Goal: Check status: Check status

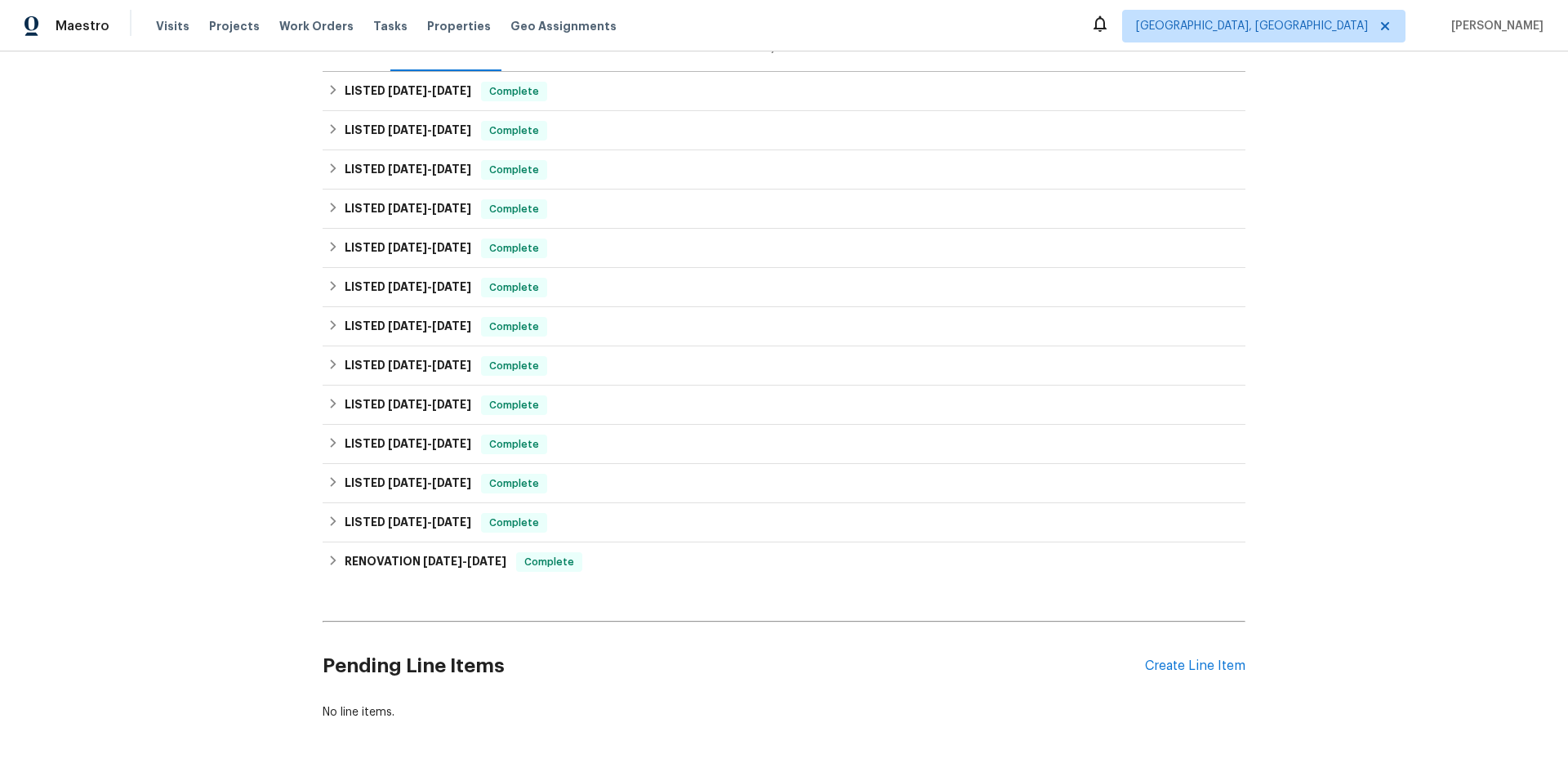
scroll to position [296, 0]
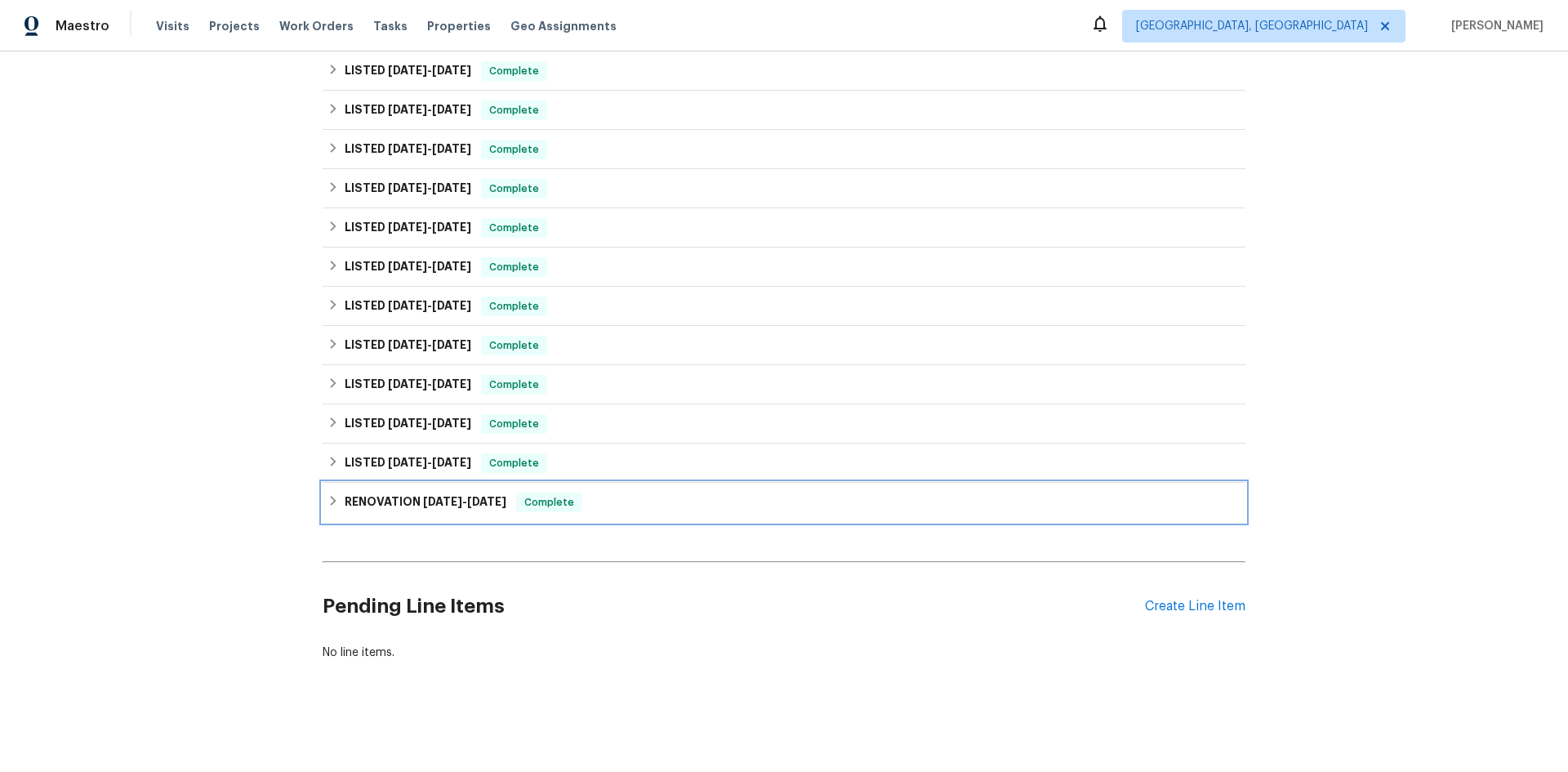
click at [479, 496] on span "[DATE]" at bounding box center [487, 502] width 40 height 12
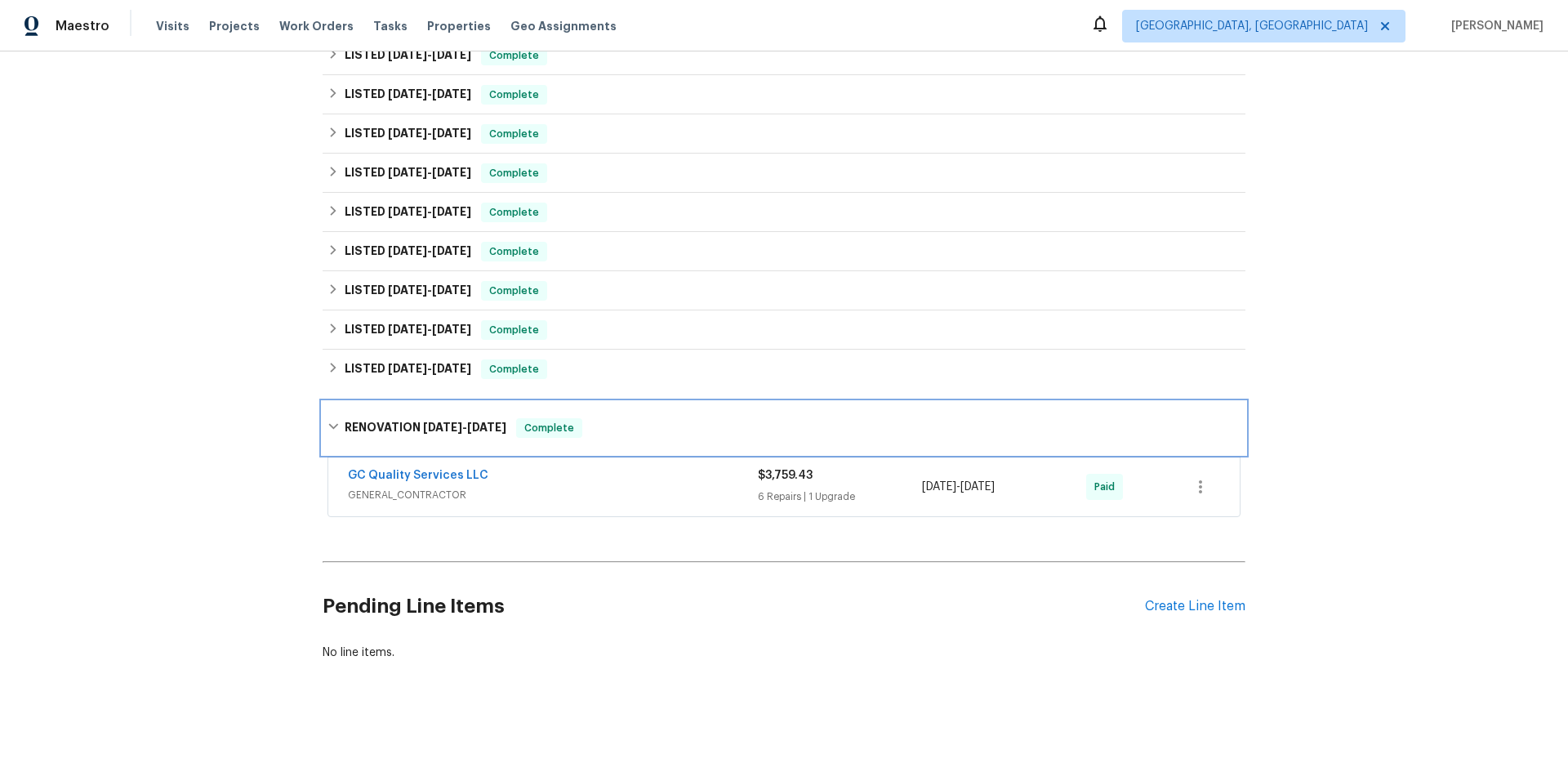
scroll to position [391, 0]
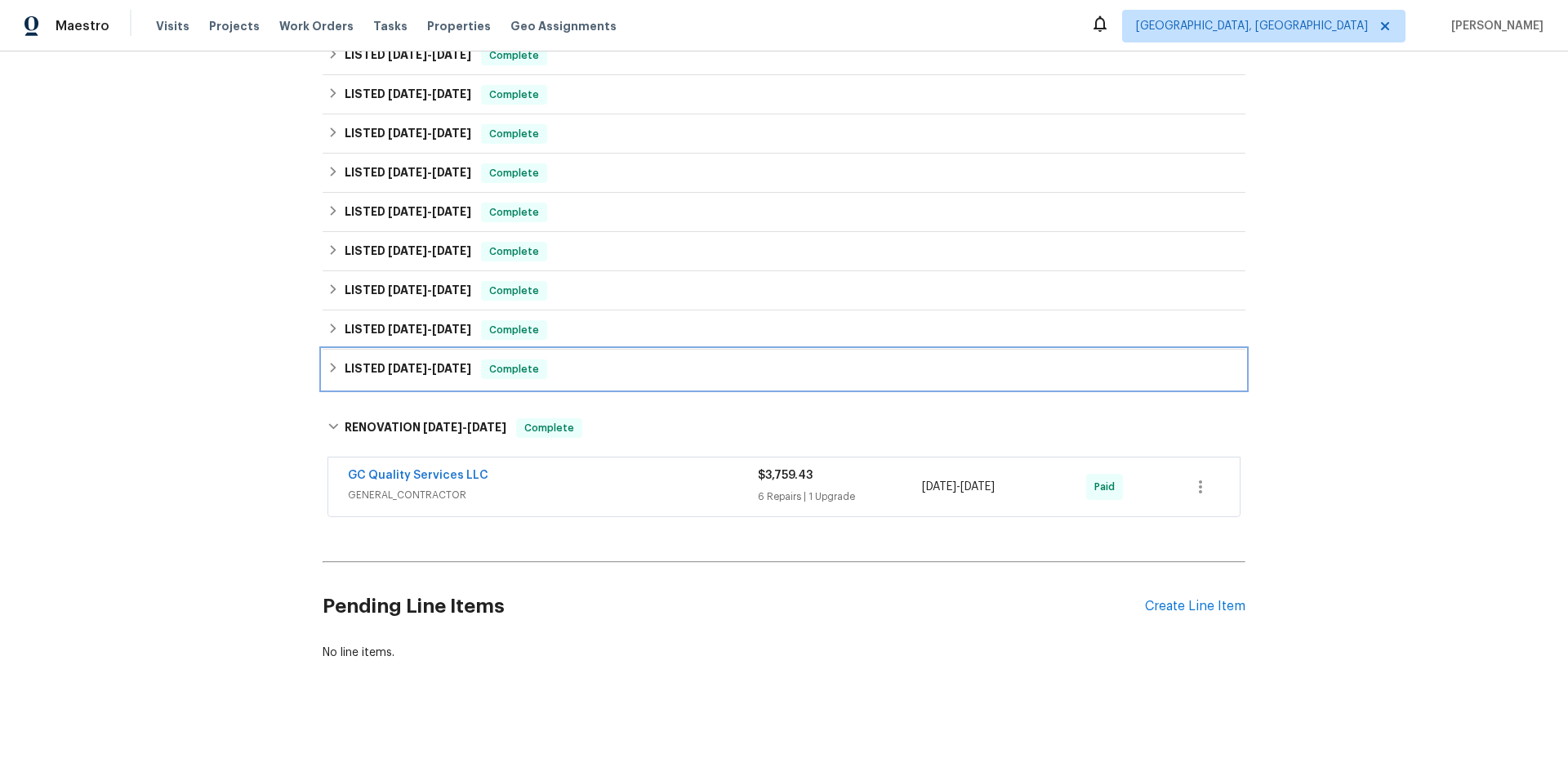
click at [451, 362] on span "[DATE]" at bounding box center [452, 368] width 40 height 12
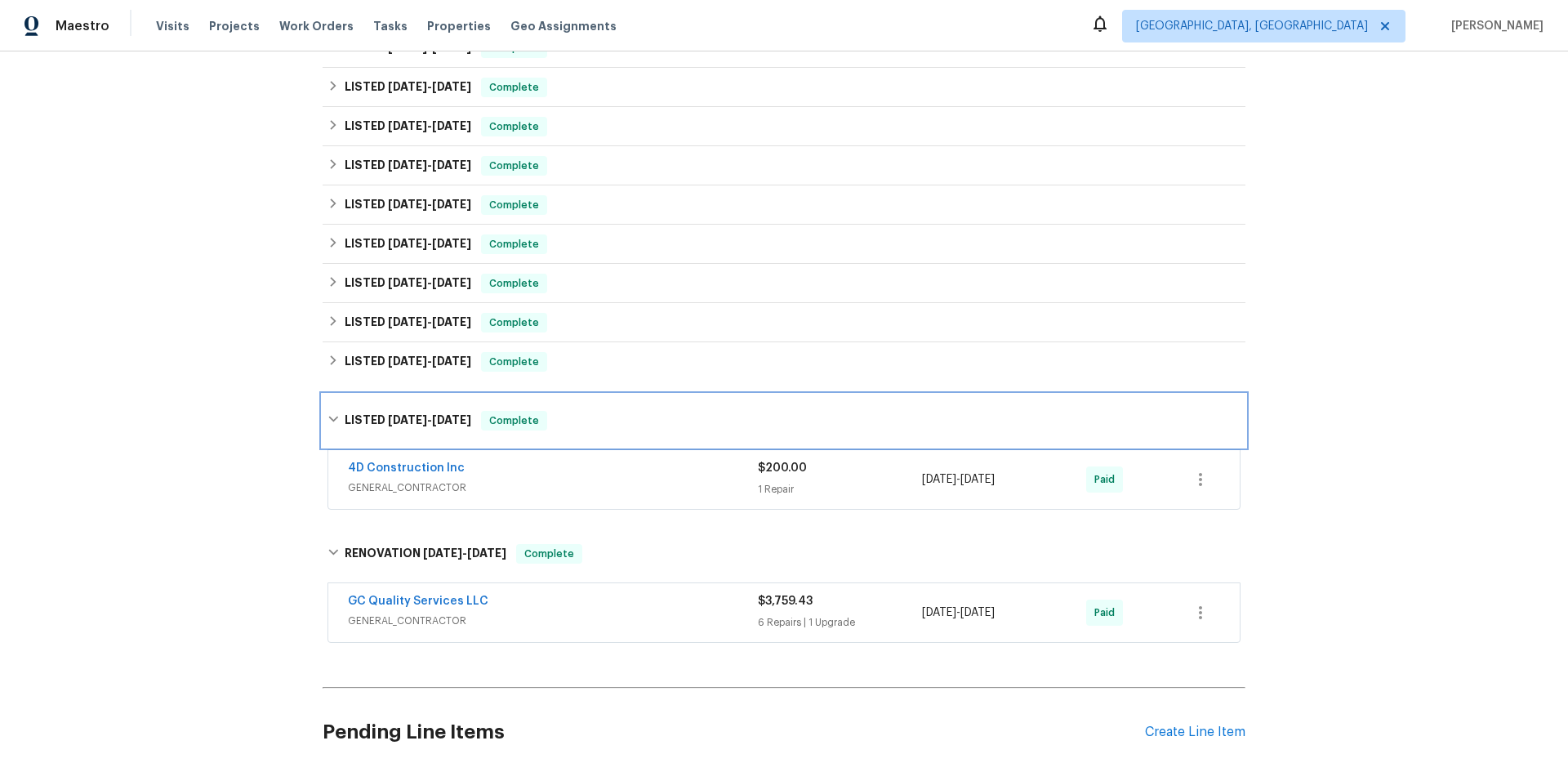
scroll to position [309, 0]
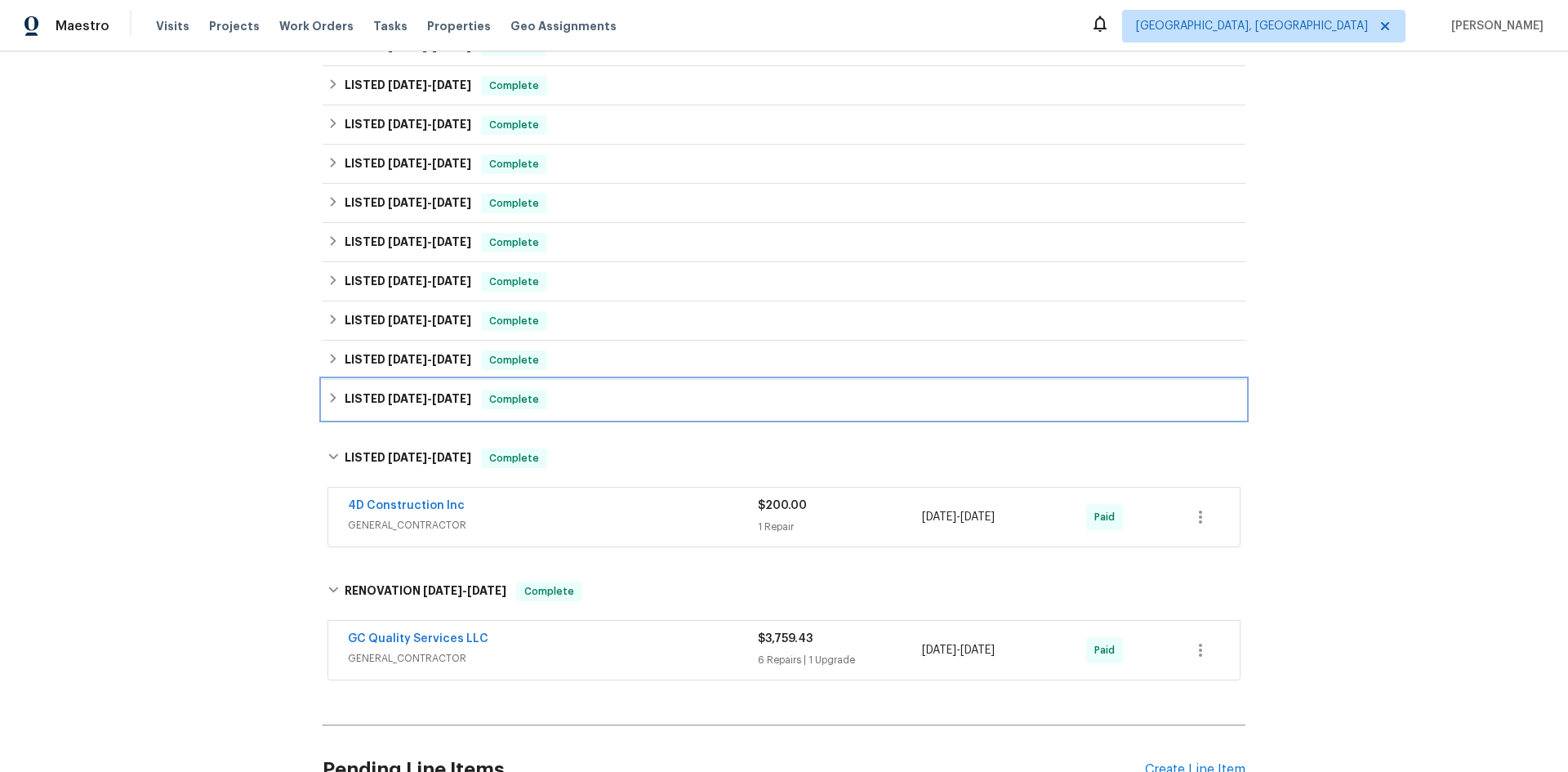
click at [448, 409] on h6 "LISTED [DATE] - [DATE]" at bounding box center [408, 400] width 126 height 20
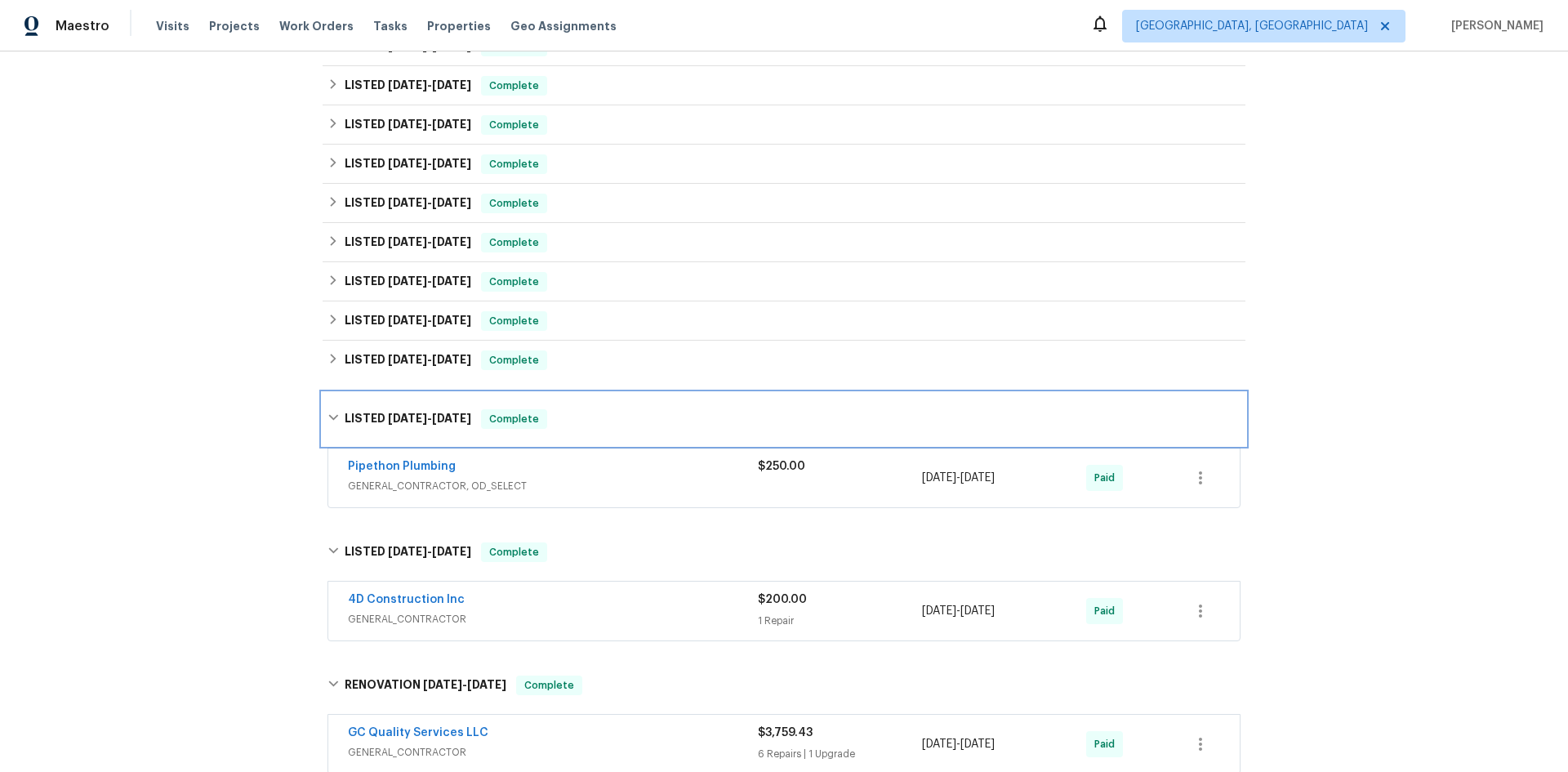
scroll to position [227, 0]
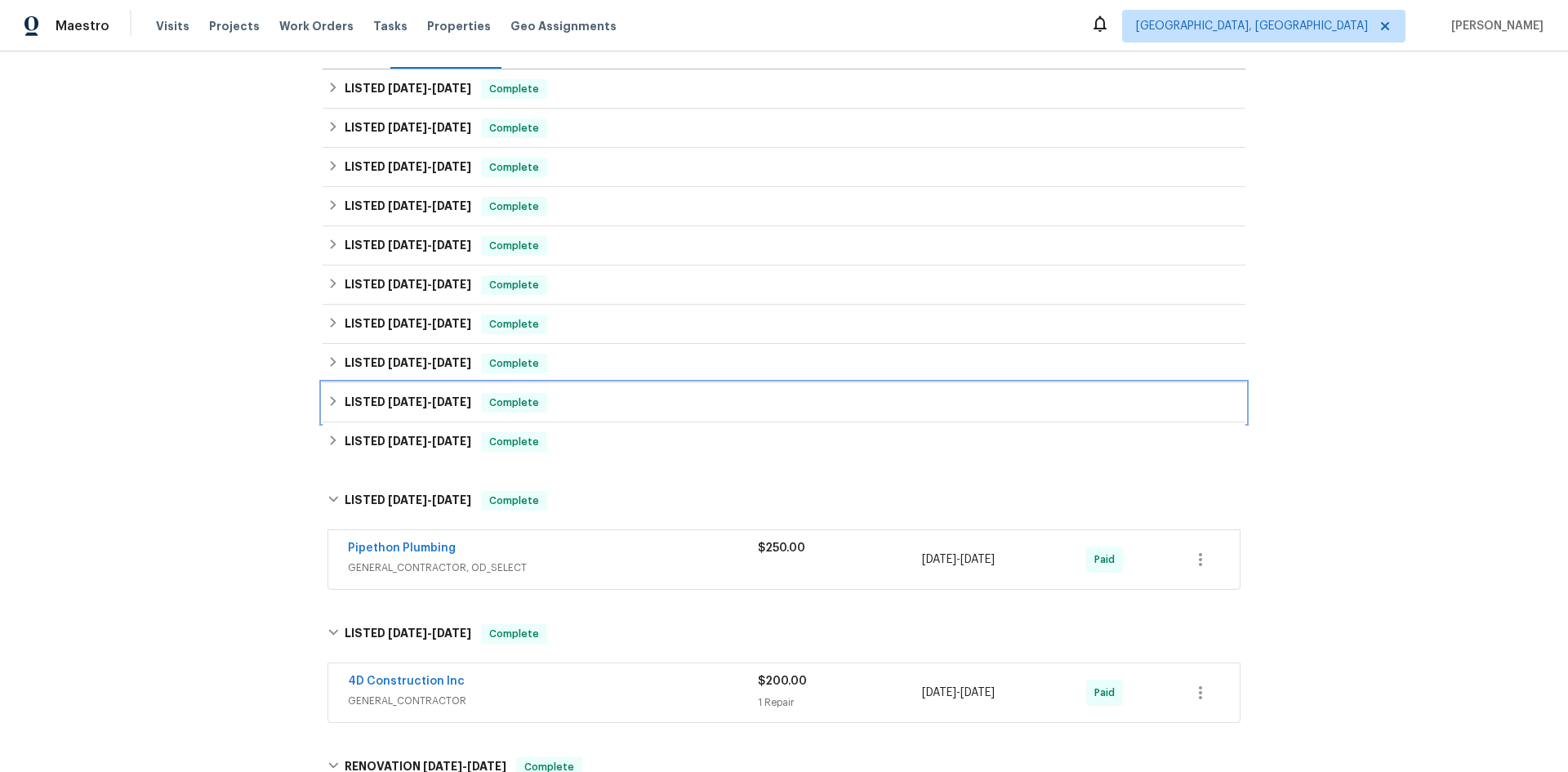
click at [455, 414] on div "LISTED [DATE] - [DATE] Complete" at bounding box center [784, 403] width 923 height 40
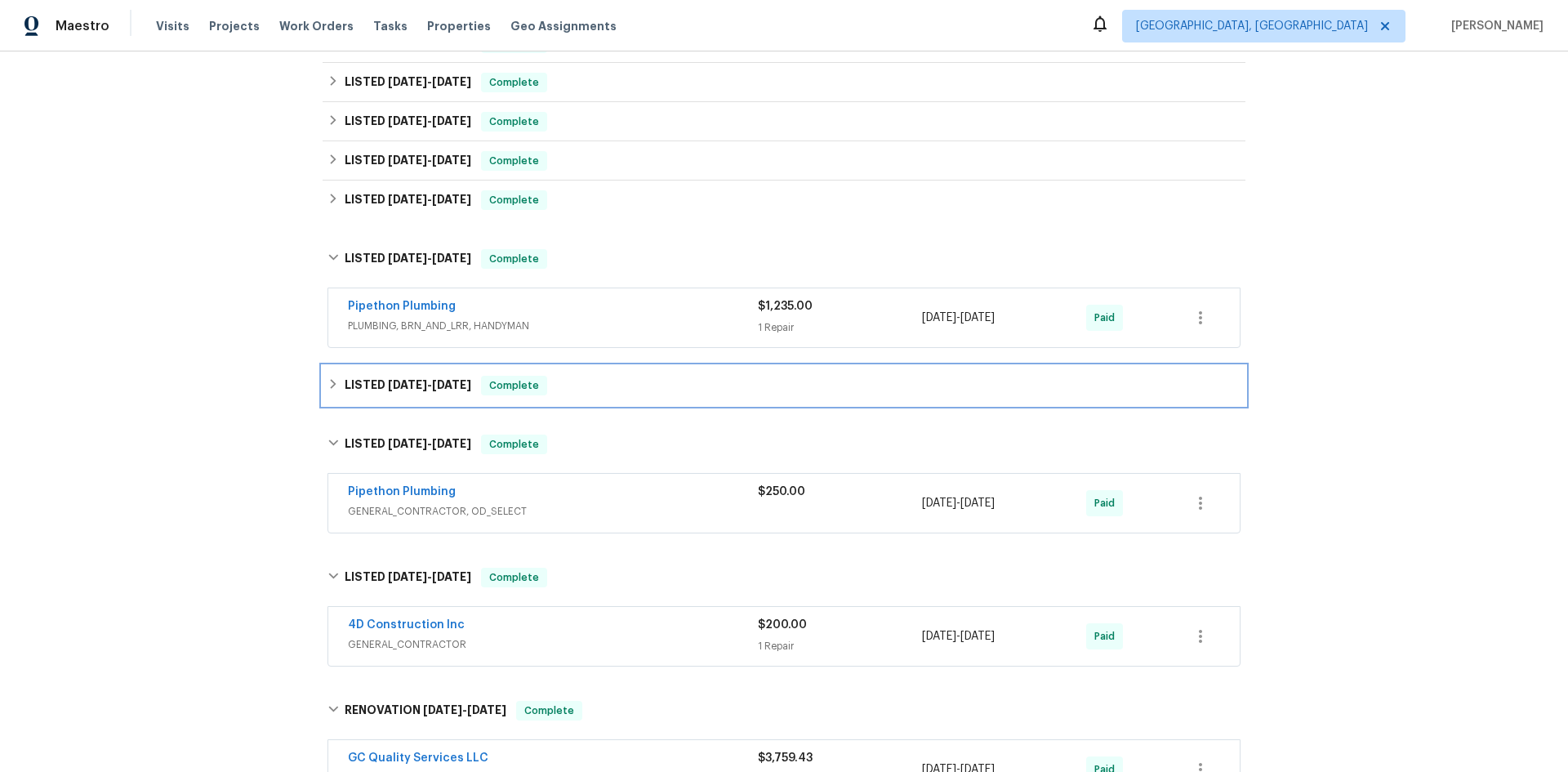
click at [426, 391] on h6 "LISTED [DATE] - [DATE]" at bounding box center [408, 386] width 126 height 20
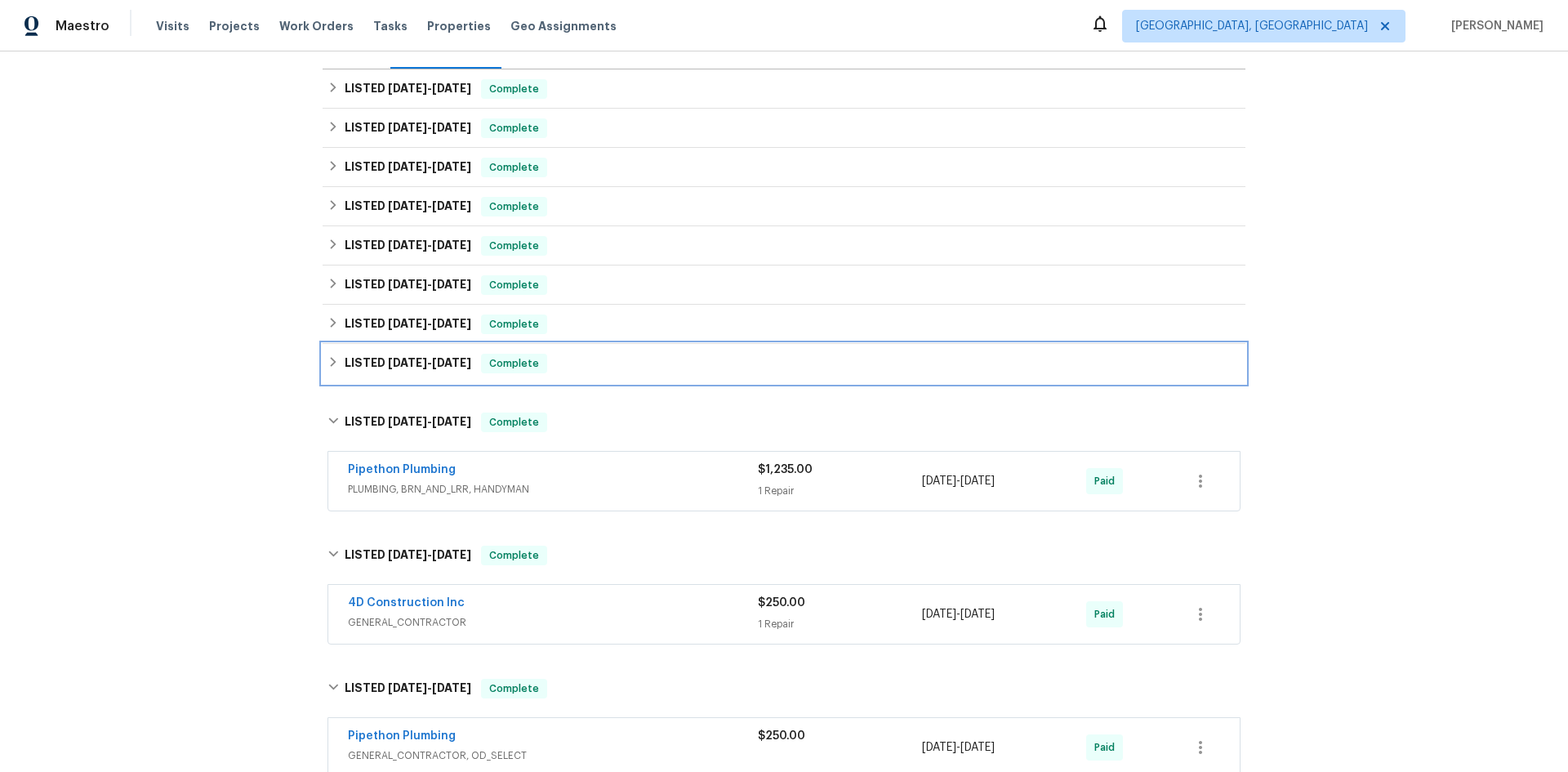
click at [430, 368] on h6 "LISTED [DATE] - [DATE]" at bounding box center [408, 364] width 126 height 20
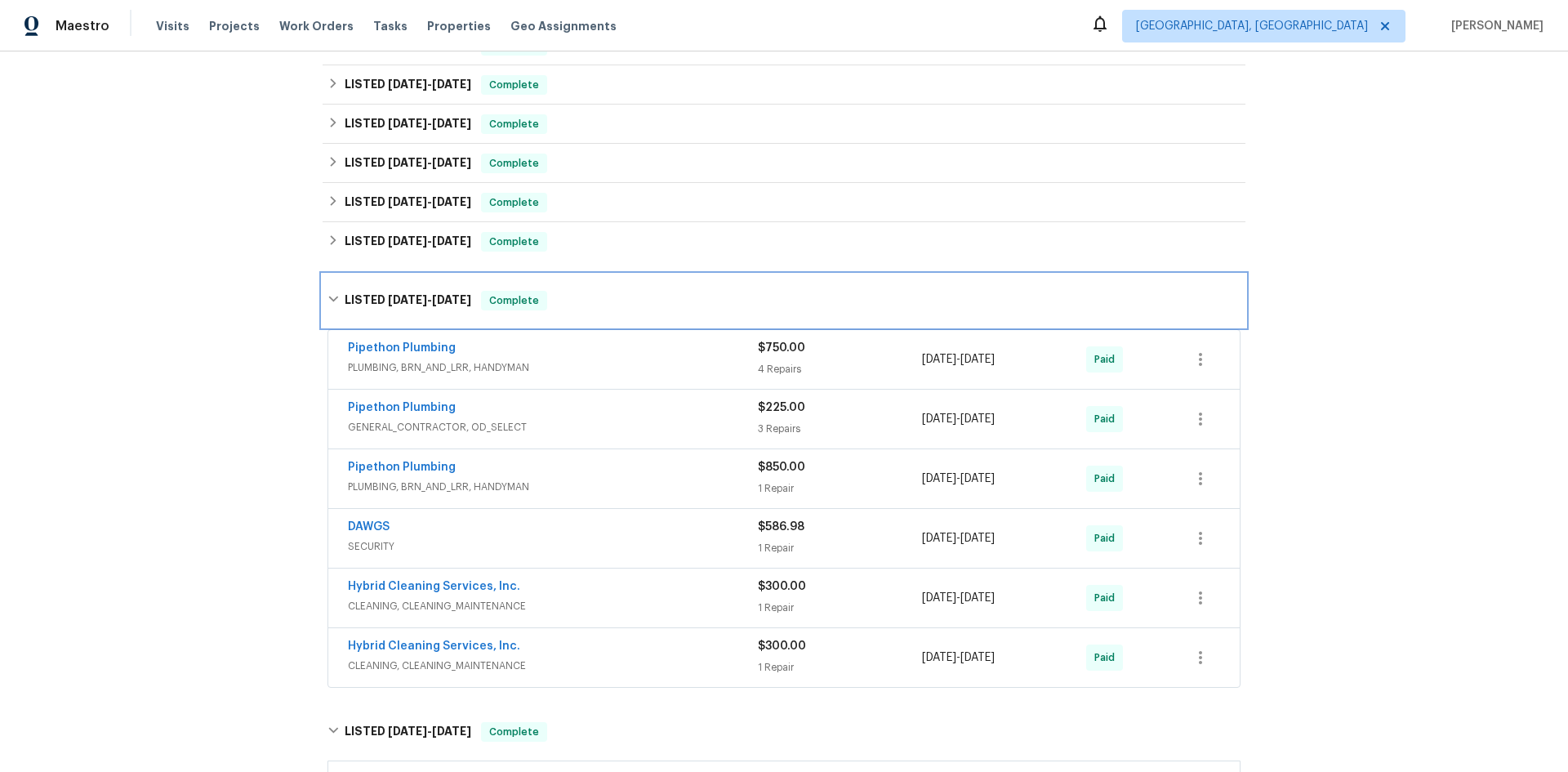
scroll to position [309, 0]
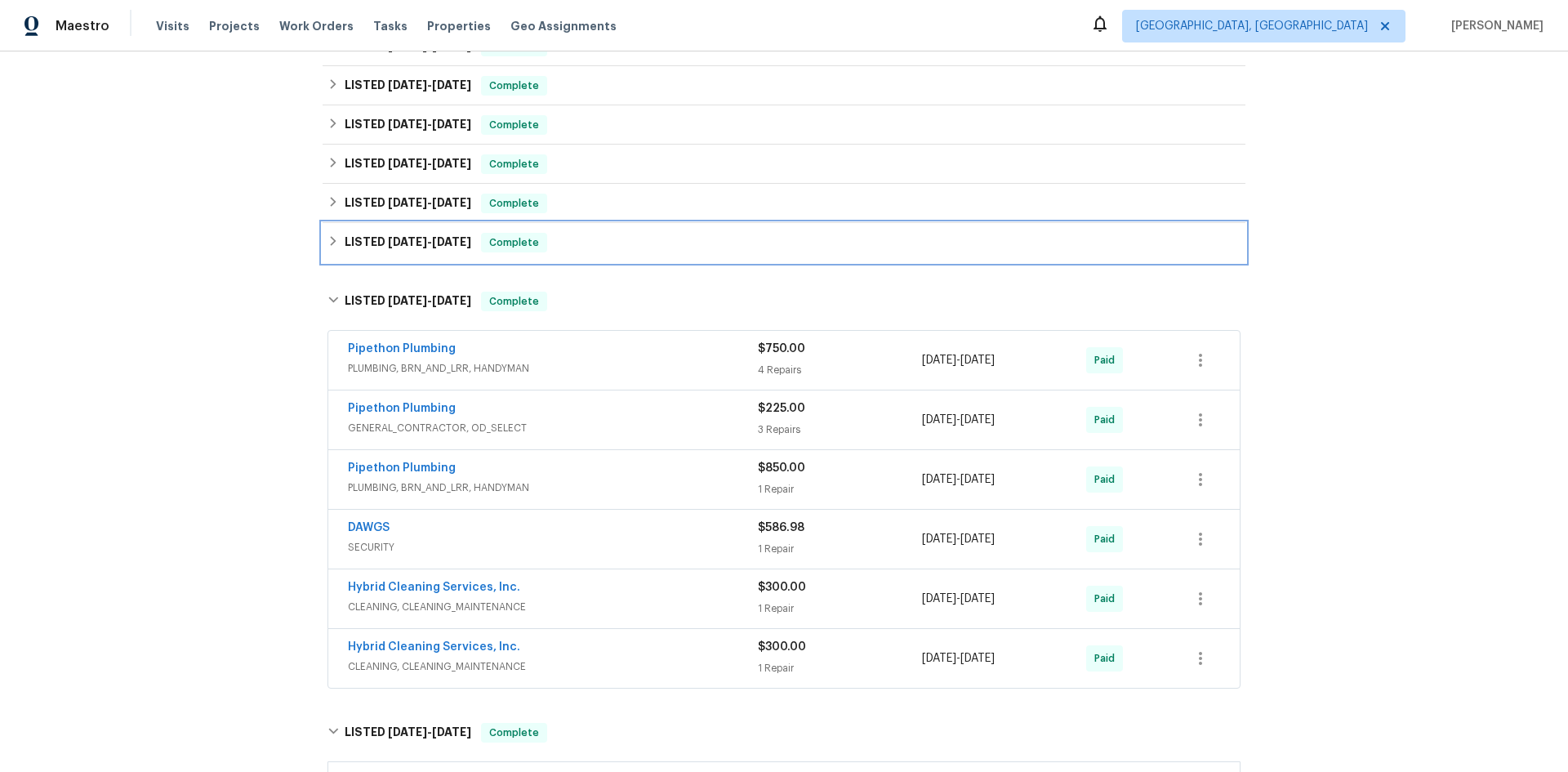
click at [426, 258] on div "LISTED [DATE] - [DATE] Complete" at bounding box center [784, 243] width 923 height 40
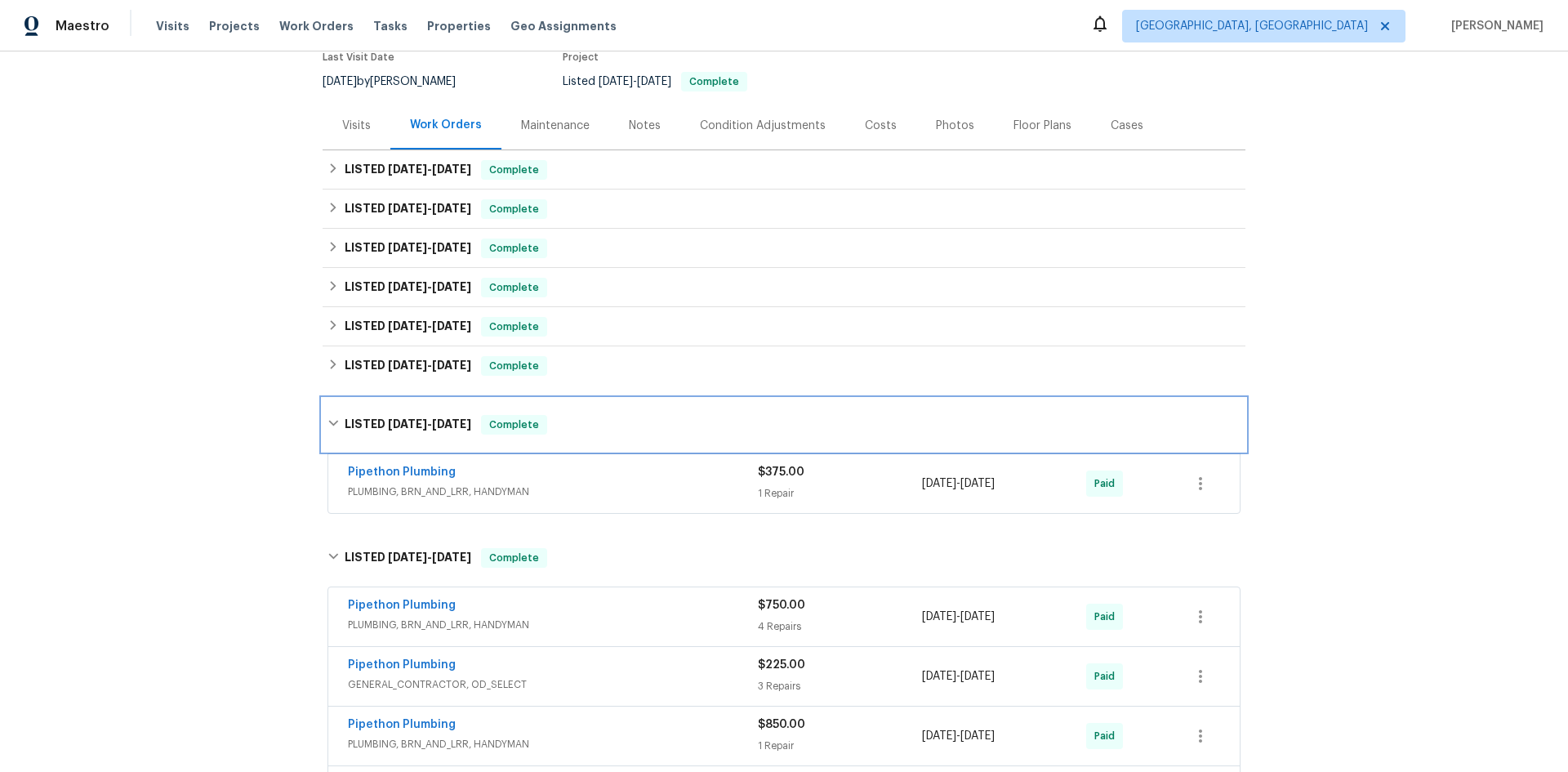
scroll to position [145, 0]
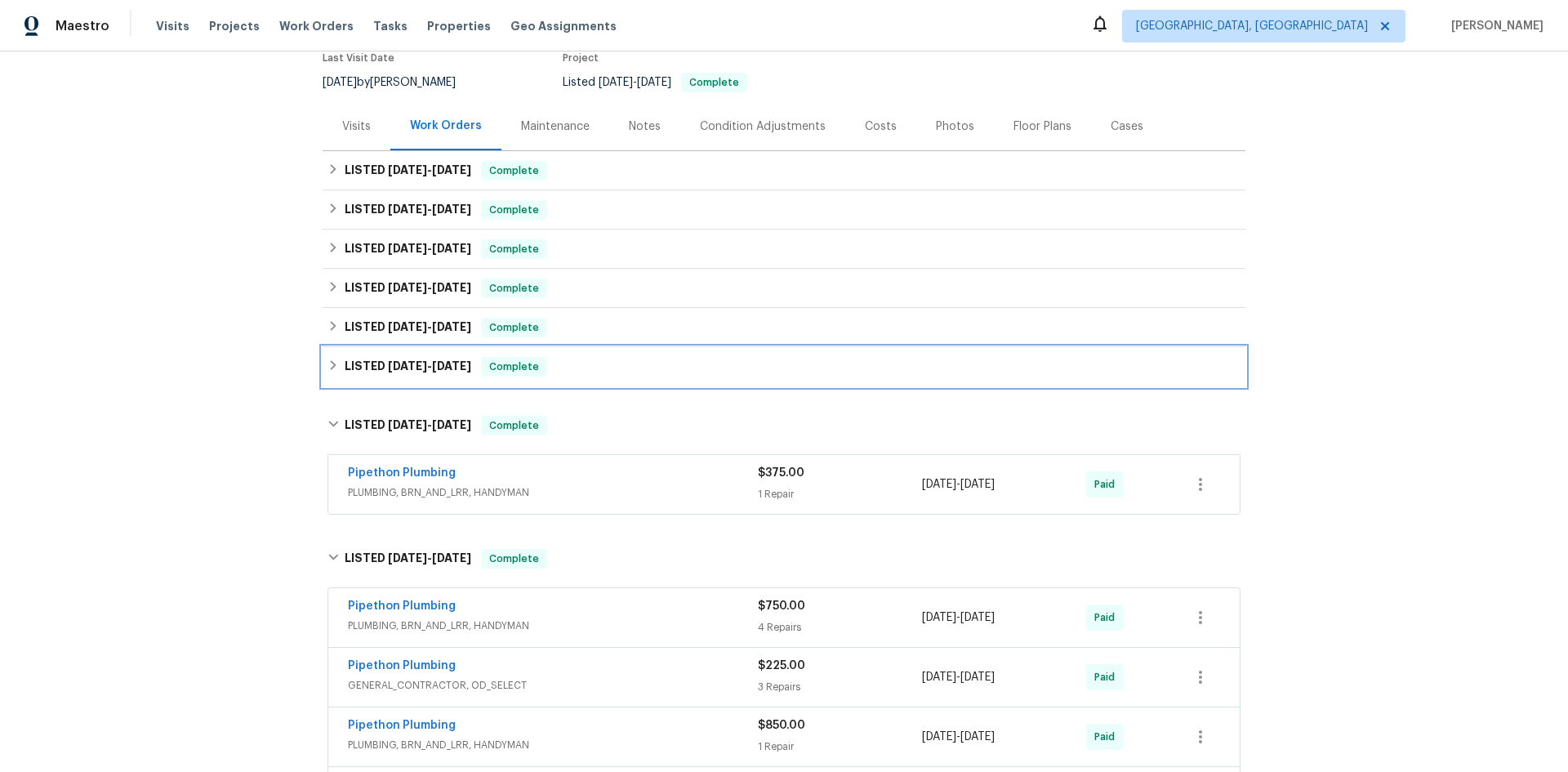
click at [446, 358] on h6 "LISTED [DATE] - [DATE]" at bounding box center [408, 367] width 126 height 20
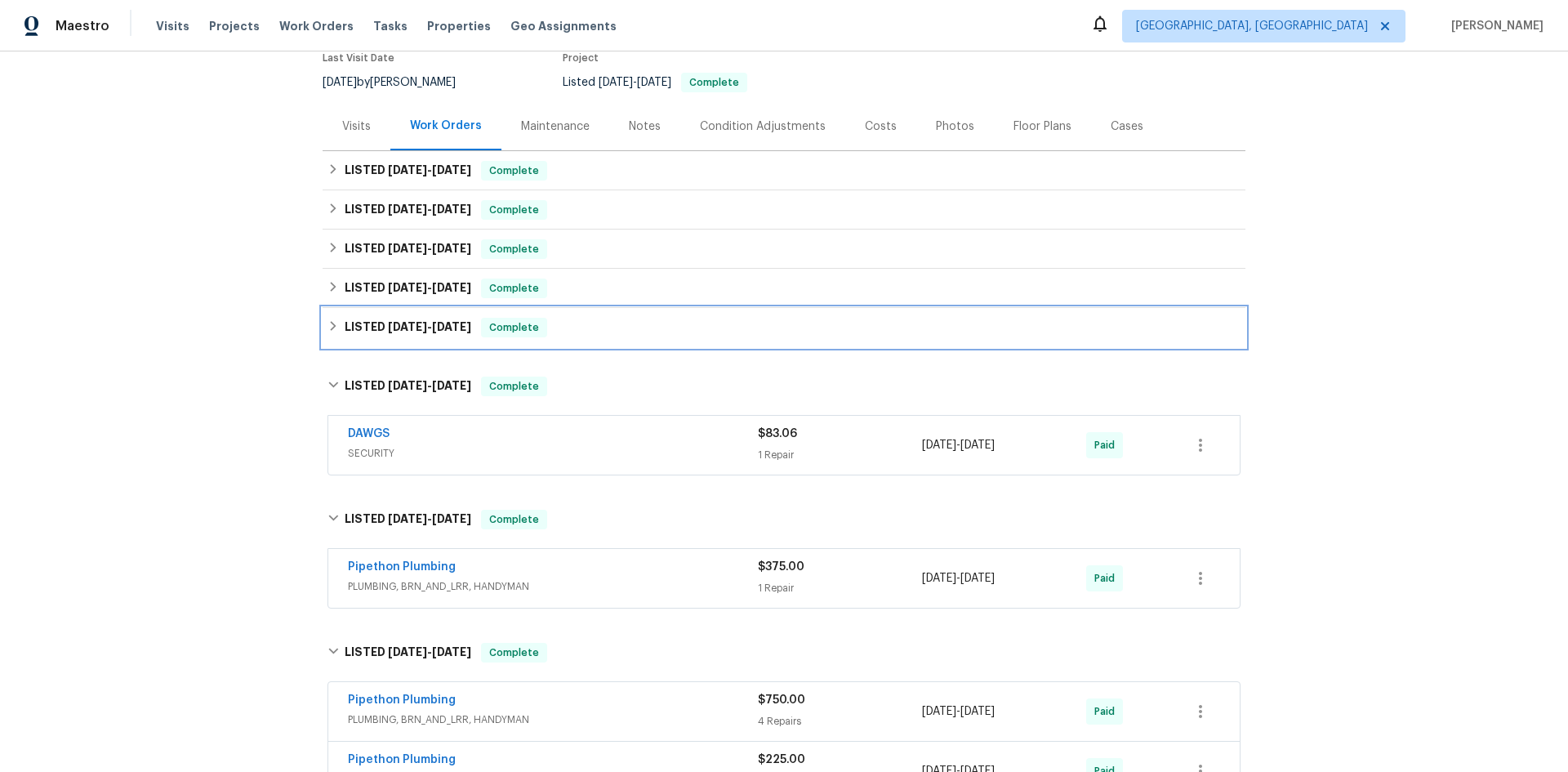
click at [440, 331] on span "[DATE]" at bounding box center [452, 327] width 40 height 12
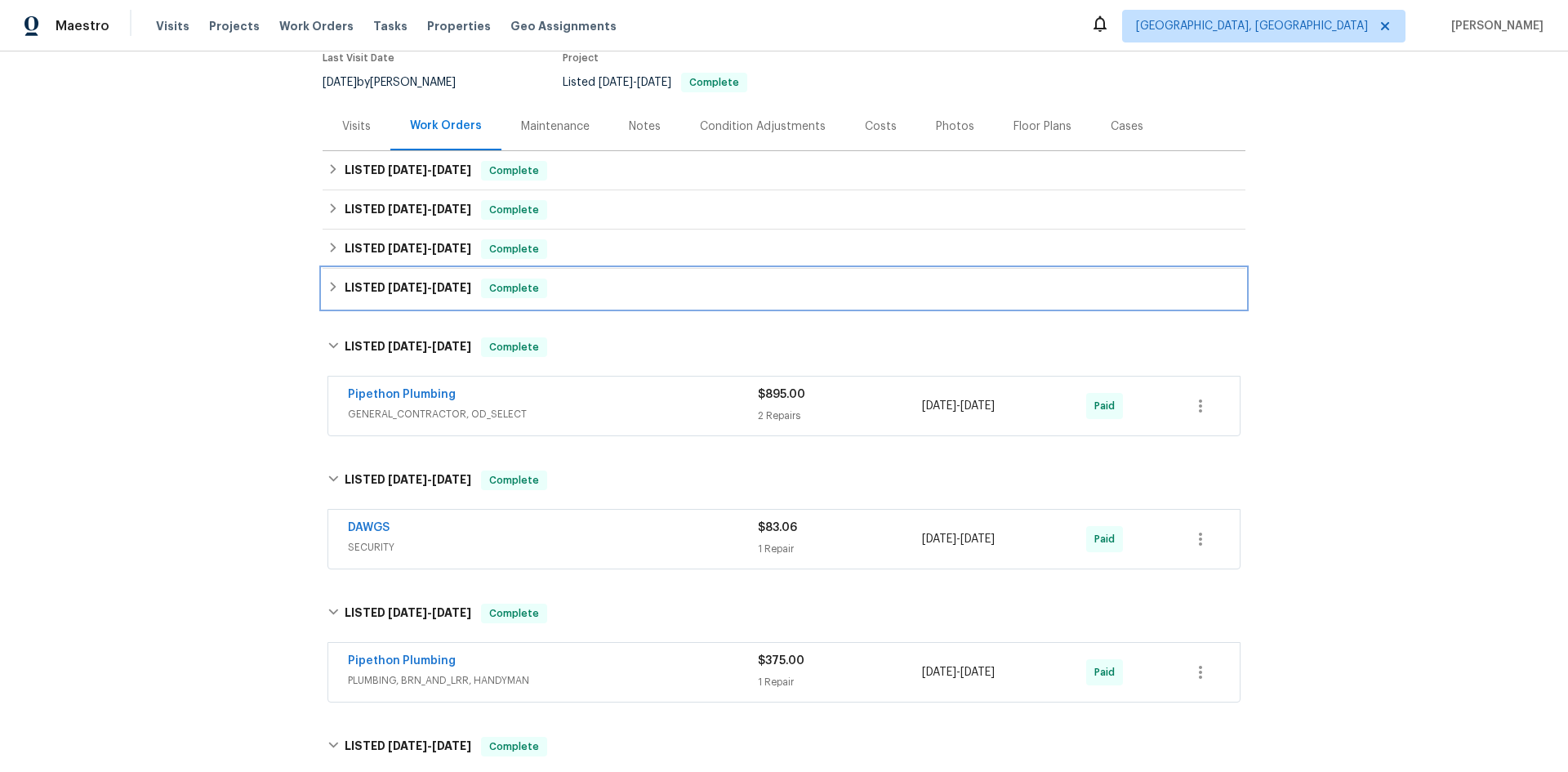
click at [438, 291] on span "[DATE]" at bounding box center [452, 287] width 40 height 12
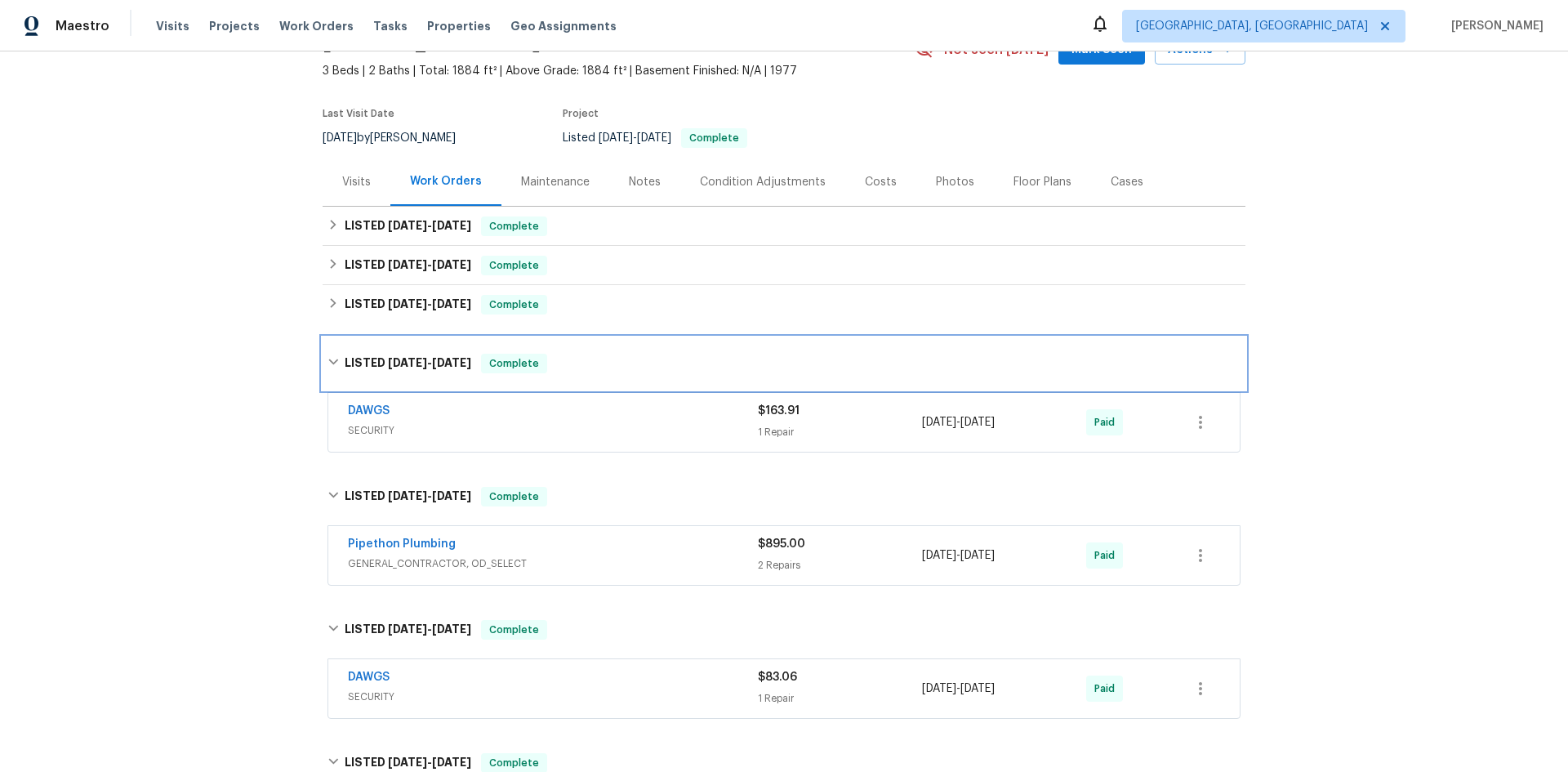
scroll to position [64, 0]
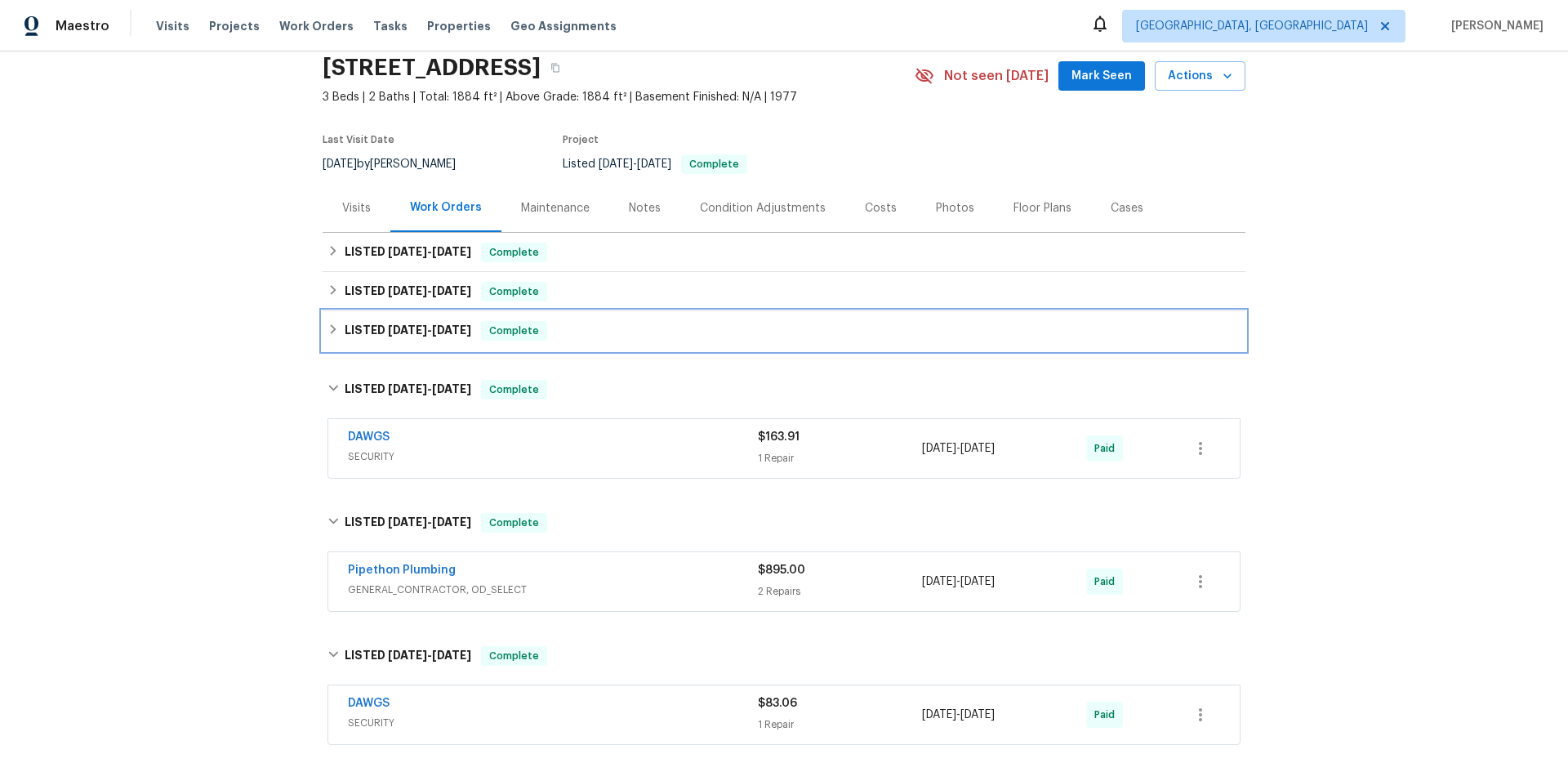
click at [432, 329] on span "[DATE]" at bounding box center [452, 330] width 40 height 12
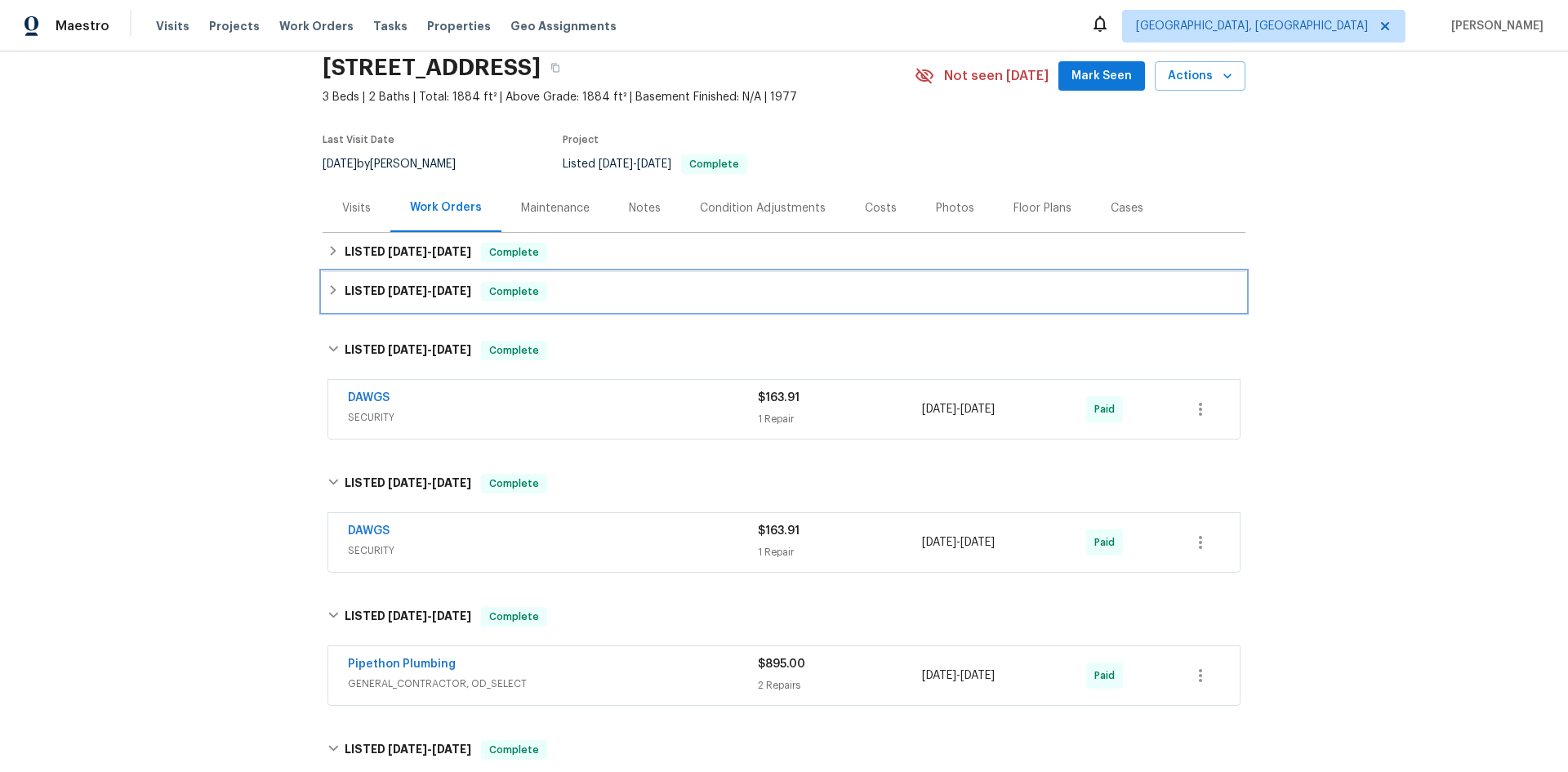
click at [434, 304] on div "LISTED [DATE] - [DATE] Complete" at bounding box center [784, 292] width 923 height 40
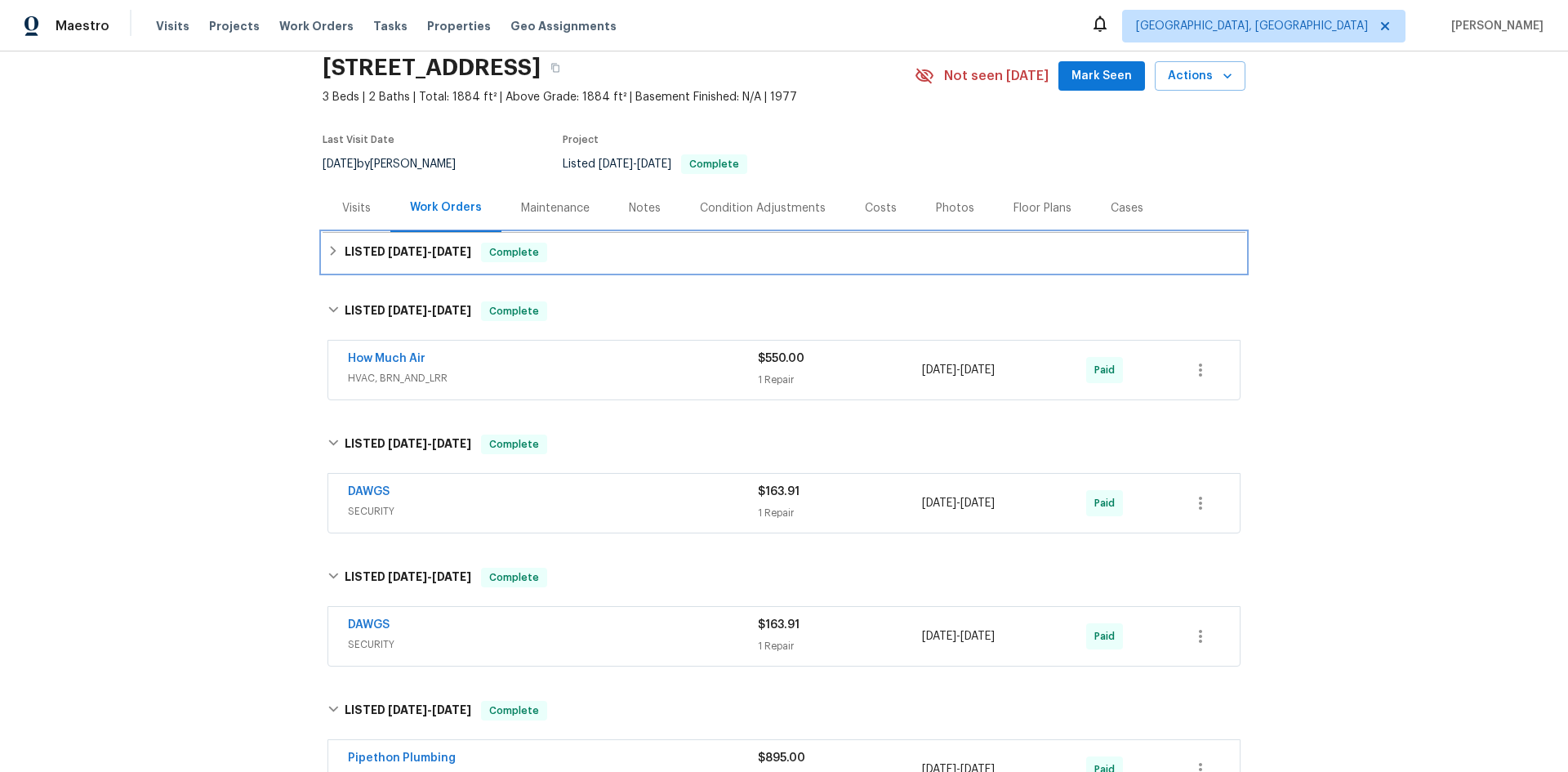
click at [437, 265] on div "LISTED [DATE] - [DATE] Complete" at bounding box center [784, 253] width 923 height 40
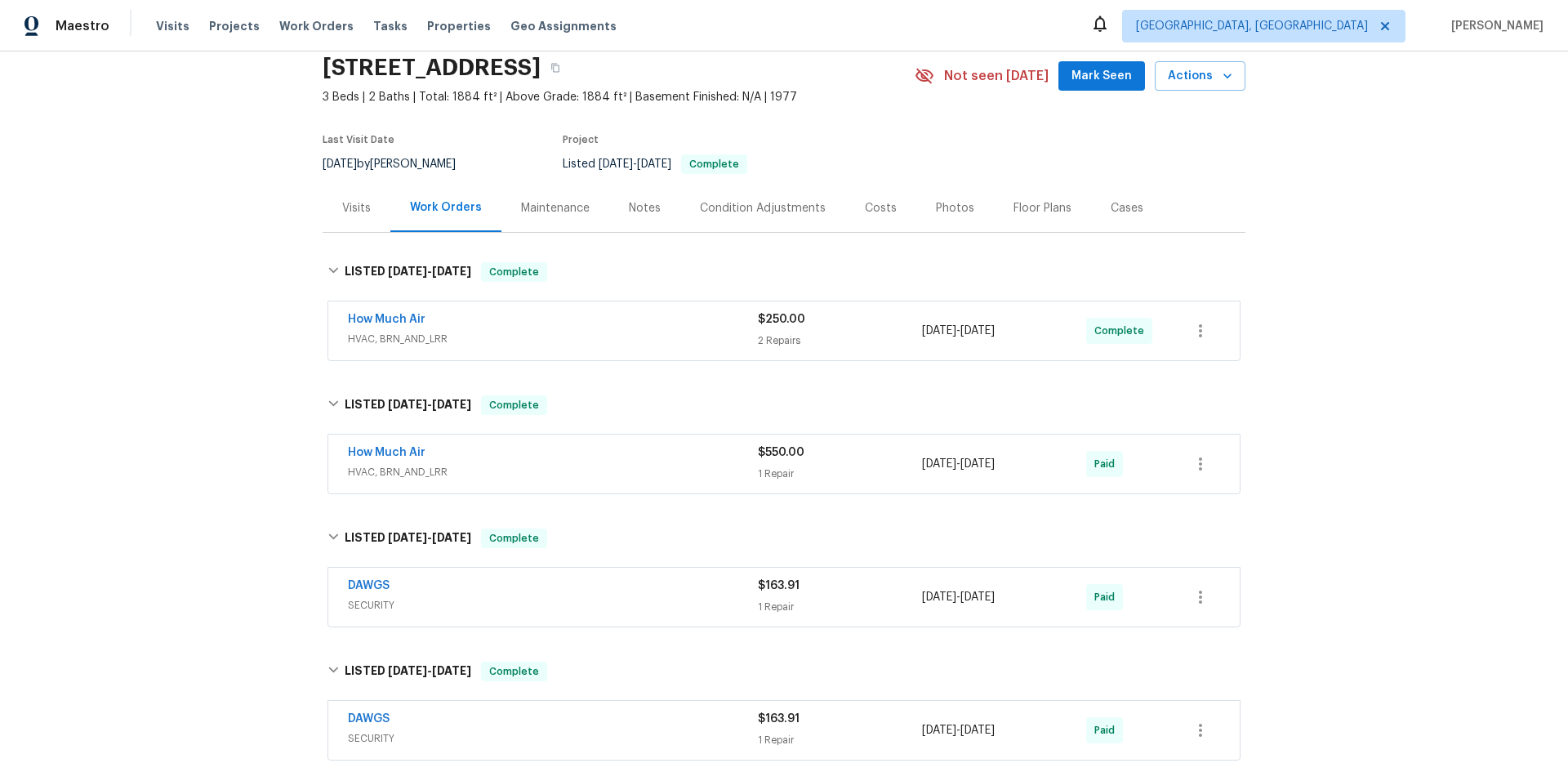
click at [549, 223] on div "Maintenance" at bounding box center [555, 208] width 108 height 48
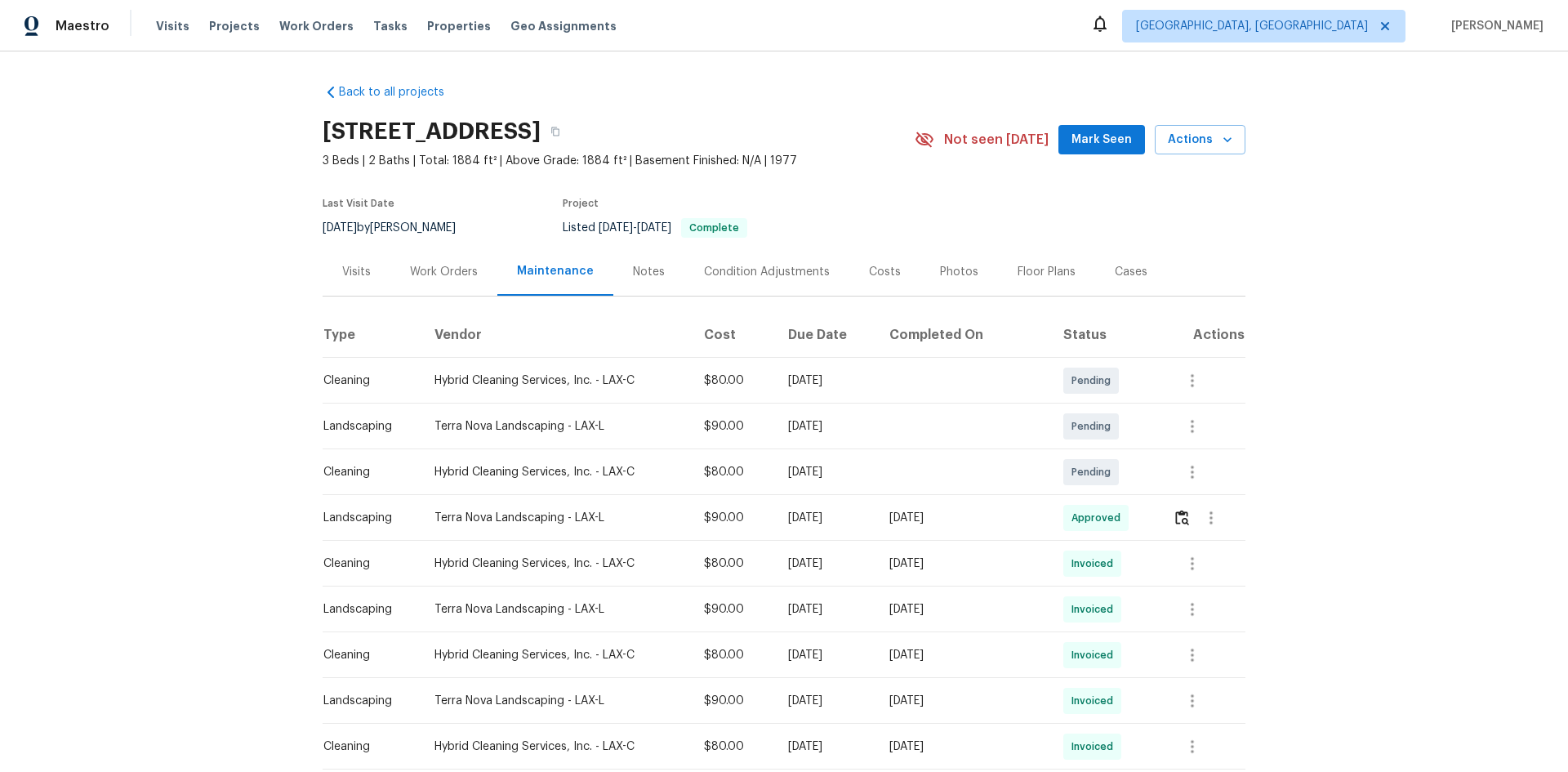
click at [342, 272] on div "Visits" at bounding box center [357, 272] width 29 height 17
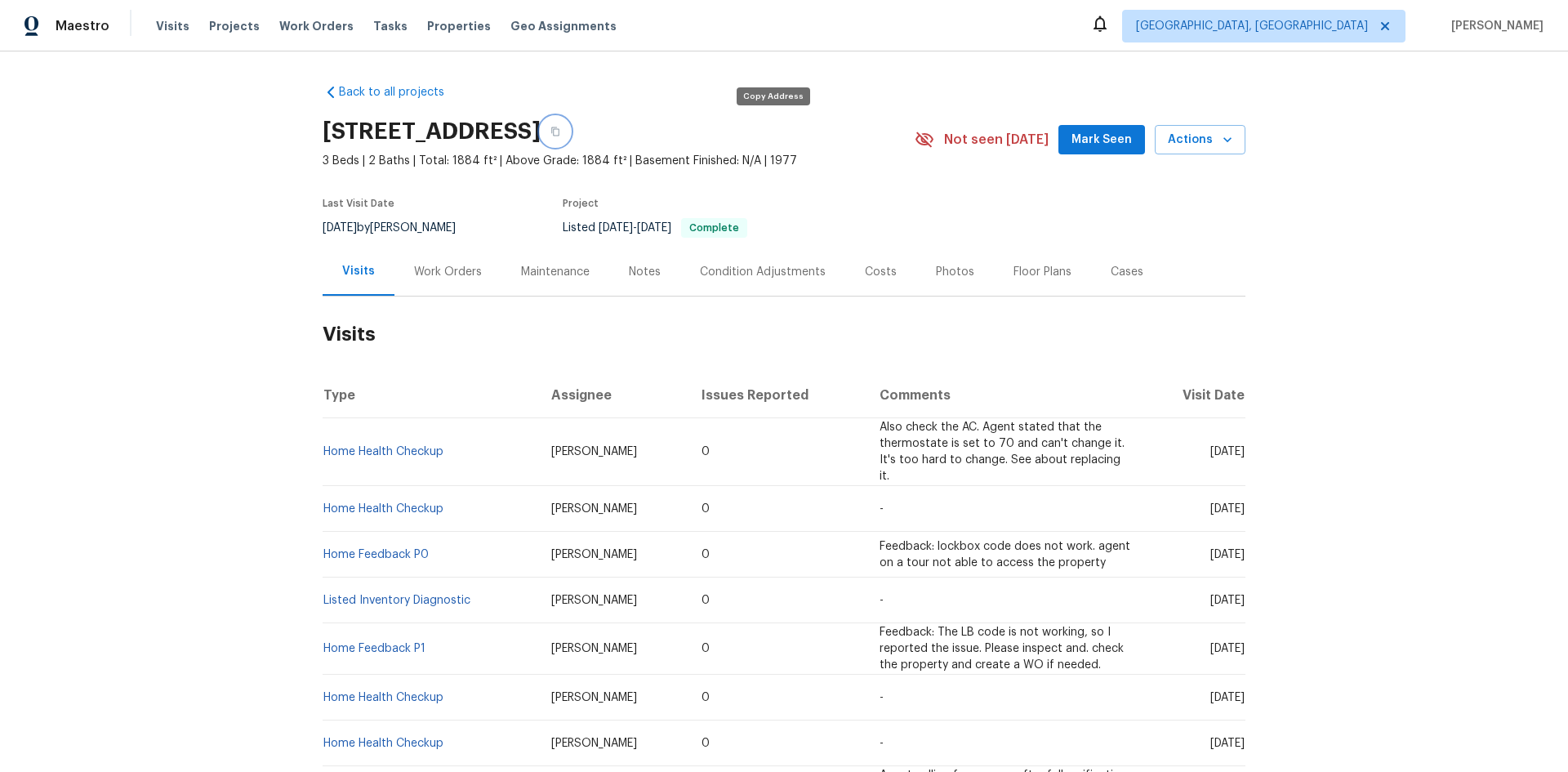
click at [560, 133] on icon "button" at bounding box center [555, 131] width 10 height 10
